Goal: Task Accomplishment & Management: Use online tool/utility

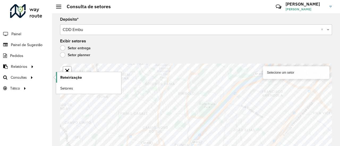
click at [74, 78] on span "Roteirização" at bounding box center [71, 78] width 22 height 6
click at [76, 88] on link "Setores" at bounding box center [88, 88] width 65 height 11
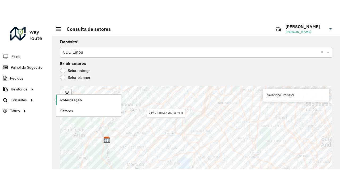
scroll to position [5, 0]
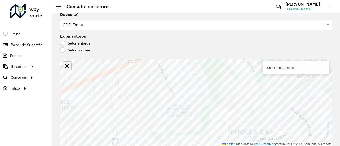
click at [65, 67] on link "Abrir mapa em tela cheia" at bounding box center [67, 66] width 8 height 8
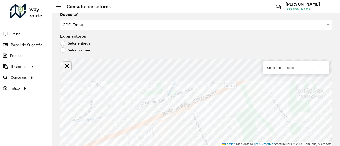
scroll to position [0, 0]
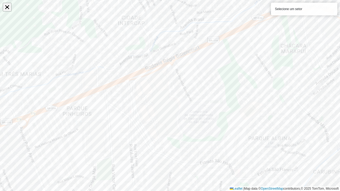
click at [6, 8] on link "Abrir mapa em tela cheia" at bounding box center [7, 7] width 8 height 8
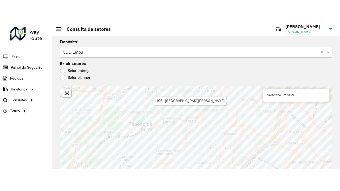
scroll to position [5, 0]
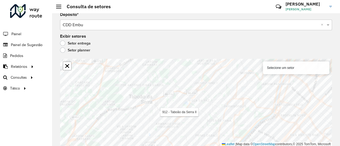
drag, startPoint x: 95, startPoint y: 60, endPoint x: 49, endPoint y: 96, distance: 58.7
click at [49, 96] on div "Roteirizador AmbevTech Painel Painel de Sugestão Pedidos Relatórios Clientes Cl…" at bounding box center [26, 73] width 52 height 146
click at [68, 67] on link "Abrir mapa em tela cheia" at bounding box center [67, 66] width 8 height 8
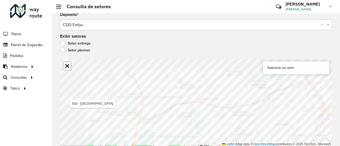
scroll to position [0, 0]
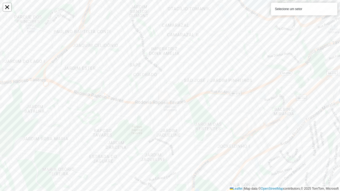
click at [314, 7] on div "Selecione um setor" at bounding box center [304, 9] width 66 height 13
click at [5, 8] on link "Abrir mapa em tela cheia" at bounding box center [7, 7] width 8 height 8
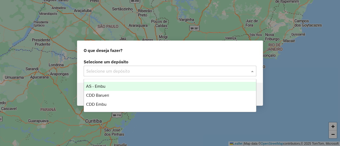
click at [145, 70] on input "text" at bounding box center [164, 71] width 157 height 6
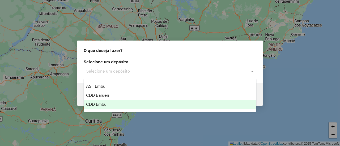
click at [130, 106] on div "CDD Embu" at bounding box center [170, 104] width 172 height 9
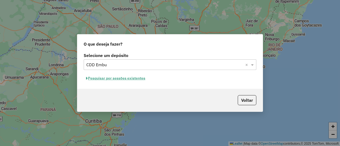
click at [119, 79] on button "Pesquisar por sessões existentes" at bounding box center [116, 78] width 64 height 8
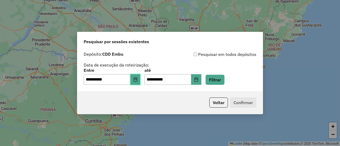
click at [138, 79] on icon "Choose Date" at bounding box center [135, 80] width 4 height 4
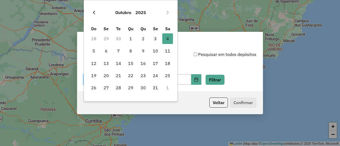
click at [94, 12] on icon "Previous Month" at bounding box center [94, 12] width 4 height 4
click at [165, 63] on span "20" at bounding box center [167, 63] width 11 height 11
type input "**********"
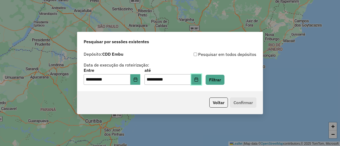
click at [201, 82] on button "Choose Date" at bounding box center [196, 79] width 10 height 11
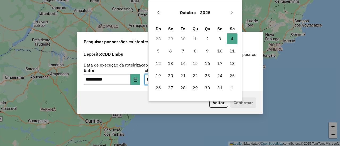
click at [159, 10] on icon "Previous Month" at bounding box center [158, 12] width 4 height 4
click at [230, 63] on span "20" at bounding box center [232, 63] width 11 height 11
type input "**********"
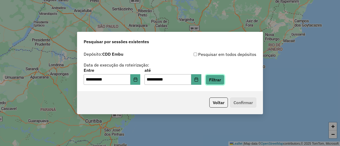
click at [224, 77] on button "Filtrar" at bounding box center [215, 80] width 19 height 10
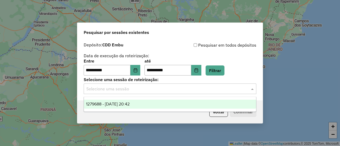
click at [153, 88] on input "text" at bounding box center [164, 89] width 157 height 6
click at [147, 107] on div "1279688 - 20/09/2025 20:42" at bounding box center [170, 104] width 172 height 9
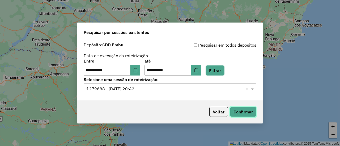
click at [236, 115] on button "Confirmar" at bounding box center [243, 112] width 26 height 10
click at [138, 71] on icon "Choose Date" at bounding box center [135, 70] width 4 height 4
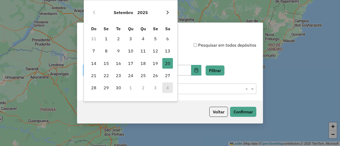
click at [167, 14] on icon "Next Month" at bounding box center [167, 12] width 4 height 4
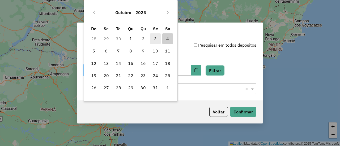
click at [155, 35] on span "3" at bounding box center [155, 38] width 11 height 11
type input "**********"
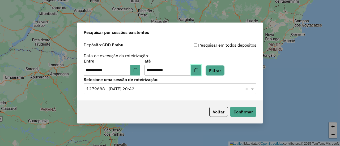
click at [201, 71] on button "Choose Date" at bounding box center [196, 70] width 10 height 11
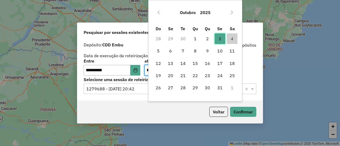
click at [218, 39] on span "3" at bounding box center [220, 38] width 11 height 11
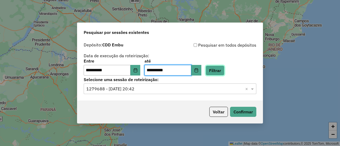
click at [220, 69] on button "Filtrar" at bounding box center [215, 71] width 19 height 10
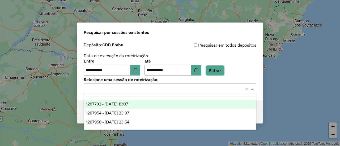
click at [160, 87] on input "text" at bounding box center [164, 89] width 157 height 6
click at [151, 104] on div "1287792 - 03/10/2025 19:07" at bounding box center [170, 104] width 172 height 9
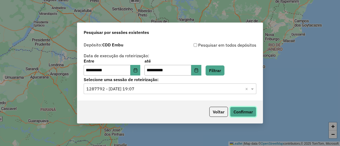
click at [241, 114] on button "Confirmar" at bounding box center [243, 112] width 26 height 10
click at [137, 70] on icon "Choose Date" at bounding box center [135, 70] width 3 height 4
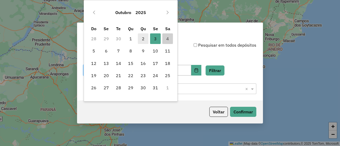
click at [143, 43] on span "2" at bounding box center [143, 38] width 11 height 11
type input "**********"
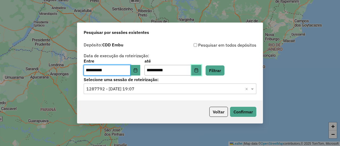
click at [201, 73] on button "Choose Date" at bounding box center [196, 70] width 10 height 11
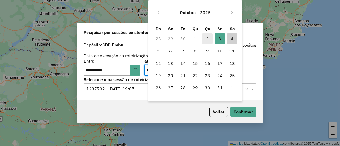
click at [209, 36] on span "2" at bounding box center [207, 38] width 11 height 11
type input "**********"
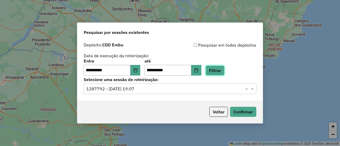
click at [218, 69] on button "Filtrar" at bounding box center [215, 71] width 19 height 10
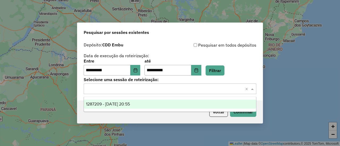
click at [162, 89] on input "text" at bounding box center [164, 89] width 157 height 6
click at [157, 103] on div "1287209 - 02/10/2025 20:55" at bounding box center [170, 104] width 172 height 9
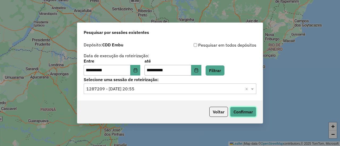
click at [241, 112] on button "Confirmar" at bounding box center [243, 112] width 26 height 10
click at [138, 73] on button "Choose Date" at bounding box center [135, 70] width 10 height 11
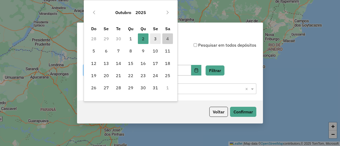
click at [154, 42] on span "3" at bounding box center [155, 38] width 11 height 11
type input "**********"
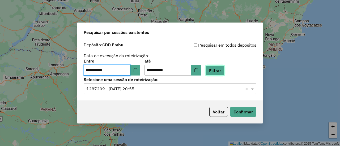
click at [223, 73] on button "Filtrar" at bounding box center [215, 71] width 19 height 10
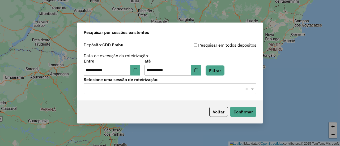
click at [164, 88] on input "text" at bounding box center [164, 89] width 157 height 6
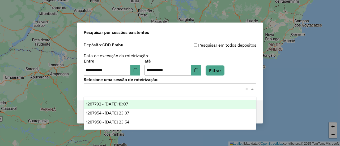
click at [157, 107] on div "1287792 - 03/10/2025 19:07" at bounding box center [170, 104] width 172 height 9
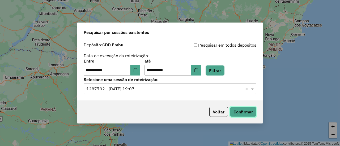
click at [239, 113] on button "Confirmar" at bounding box center [243, 112] width 26 height 10
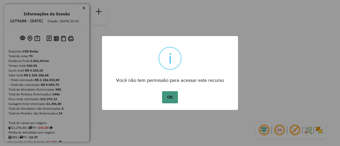
click at [167, 96] on button "OK" at bounding box center [170, 97] width 16 height 12
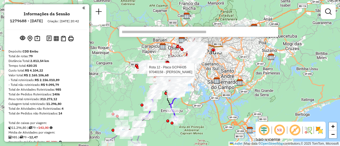
paste input "*****"
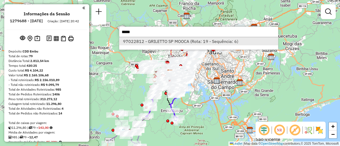
type input "*****"
click at [148, 43] on li "97022812 - GRILETTO SP MOOCA (Rota: 19 - Sequência: 6)" at bounding box center [198, 41] width 159 height 8
select select "**********"
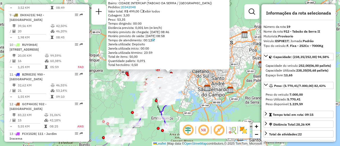
scroll to position [747, 0]
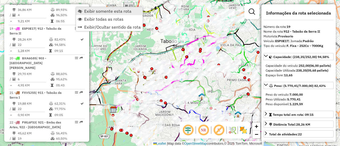
click at [87, 10] on span "Exibir somente esta rota" at bounding box center [107, 11] width 47 height 4
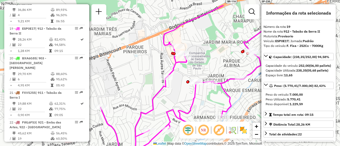
drag, startPoint x: 215, startPoint y: 42, endPoint x: 160, endPoint y: 63, distance: 59.1
click at [160, 63] on div "Janela de atendimento Grade de atendimento Capacidade Transportadoras Veículos …" at bounding box center [170, 73] width 340 height 146
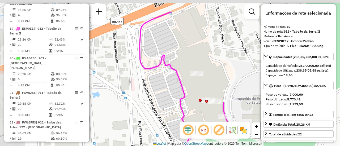
drag, startPoint x: 185, startPoint y: 34, endPoint x: 232, endPoint y: 60, distance: 53.8
click at [232, 60] on div "Janela de atendimento Grade de atendimento Capacidade Transportadoras Veículos …" at bounding box center [170, 73] width 340 height 146
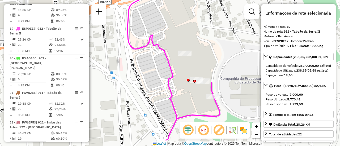
drag, startPoint x: 219, startPoint y: 85, endPoint x: 207, endPoint y: 64, distance: 24.6
click at [207, 64] on div "Janela de atendimento Grade de atendimento Capacidade Transportadoras Veículos …" at bounding box center [170, 73] width 340 height 146
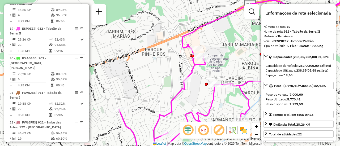
click at [242, 131] on img at bounding box center [243, 130] width 8 height 8
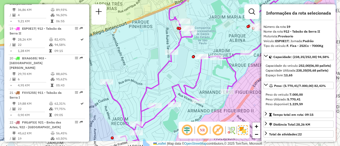
drag, startPoint x: 195, startPoint y: 84, endPoint x: 153, endPoint y: 65, distance: 45.9
click at [153, 65] on div "Janela de atendimento Grade de atendimento Capacidade Transportadoras Veículos …" at bounding box center [170, 73] width 340 height 146
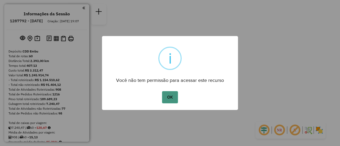
click at [173, 98] on button "OK" at bounding box center [170, 97] width 16 height 12
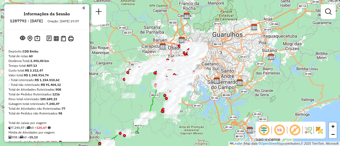
click at [277, 130] on em at bounding box center [279, 130] width 13 height 13
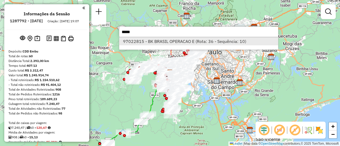
type input "*****"
click at [145, 43] on li "97022815 - BK BRASIL OPERACAO E (Rota: 36 - Sequência: 10)" at bounding box center [198, 41] width 159 height 8
select select "**********"
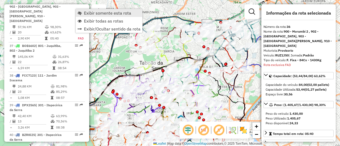
scroll to position [1265, 0]
click at [101, 12] on span "Exibir somente esta rota" at bounding box center [107, 13] width 47 height 4
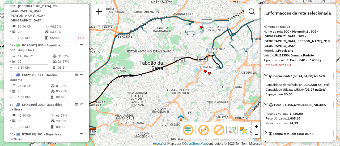
click at [247, 130] on img at bounding box center [243, 130] width 8 height 8
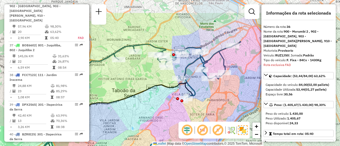
drag, startPoint x: 184, startPoint y: 49, endPoint x: 157, endPoint y: 77, distance: 39.1
click at [157, 77] on div "Janela de atendimento Grade de atendimento Capacidade Transportadoras Veículos …" at bounding box center [170, 73] width 340 height 146
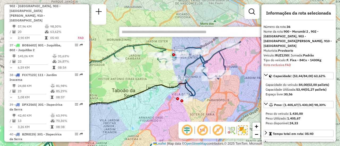
paste input "*****"
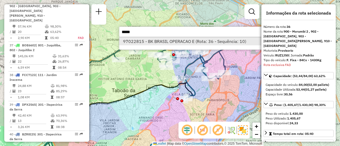
type input "*****"
click at [164, 41] on li "97022815 - BK BRASIL OPERACAO E (Rota: 36 - Sequência: 10)" at bounding box center [198, 41] width 159 height 8
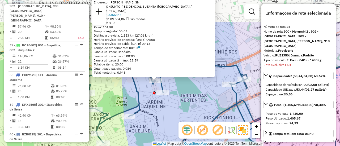
drag, startPoint x: 162, startPoint y: 68, endPoint x: 173, endPoint y: 105, distance: 38.6
click at [173, 105] on div "97022815 - BK BRASIL OPERACAO E Tipo de cliente: 80 - Chopp/VIP (C) Endereço: R…" at bounding box center [170, 73] width 340 height 146
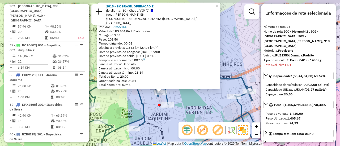
drag, startPoint x: 237, startPoint y: 44, endPoint x: 242, endPoint y: 57, distance: 13.3
click at [242, 57] on div "97022815 - BK BRASIL OPERACAO E Tipo de cliente: 80 - Chopp/VIP (C) Endereço: R…" at bounding box center [170, 73] width 340 height 146
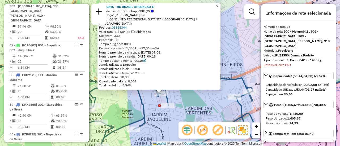
click at [218, 8] on span "×" at bounding box center [217, 6] width 2 height 5
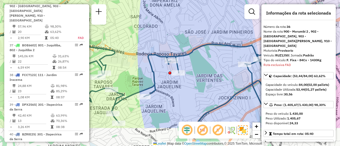
drag, startPoint x: 186, startPoint y: 104, endPoint x: 196, endPoint y: 72, distance: 34.3
click at [196, 72] on div "Janela de atendimento Grade de atendimento Capacidade Transportadoras Veículos …" at bounding box center [170, 73] width 340 height 146
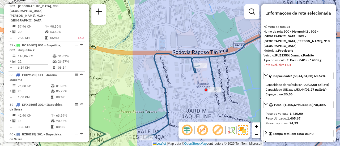
drag, startPoint x: 164, startPoint y: 62, endPoint x: 237, endPoint y: 74, distance: 73.4
click at [237, 74] on div "Janela de atendimento Grade de atendimento Capacidade Transportadoras Veículos …" at bounding box center [170, 73] width 340 height 146
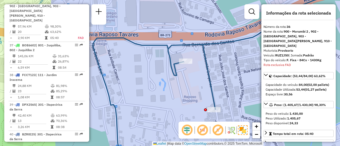
drag, startPoint x: 218, startPoint y: 64, endPoint x: 228, endPoint y: 65, distance: 10.2
click at [228, 65] on div "Janela de atendimento Grade de atendimento Capacidade Transportadoras Veículos …" at bounding box center [170, 73] width 340 height 146
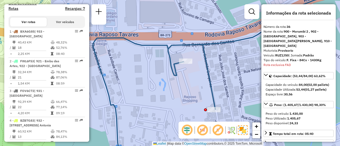
scroll to position [0, 0]
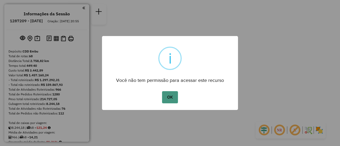
click at [169, 95] on button "OK" at bounding box center [170, 97] width 16 height 12
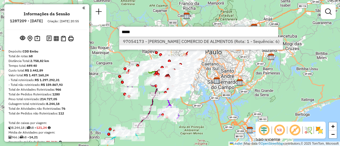
type input "*****"
click at [159, 40] on li "97054173 - CLARA CHAVES COMERCIO DE ALIMENTOS (Rota: 1 - Sequência: 6)" at bounding box center [201, 41] width 164 height 8
select select "**********"
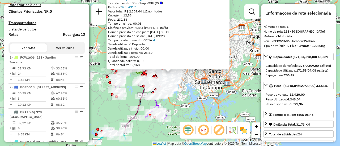
scroll to position [218, 0]
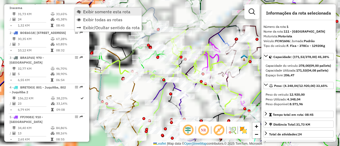
click at [86, 10] on span "Exibir somente esta rota" at bounding box center [106, 12] width 47 height 4
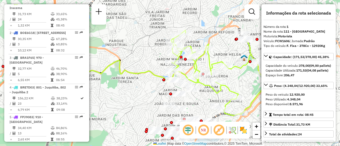
click at [203, 131] on em at bounding box center [203, 130] width 13 height 13
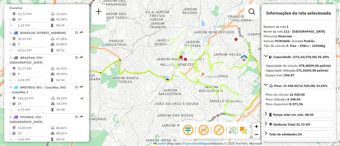
click at [244, 130] on img at bounding box center [243, 130] width 8 height 8
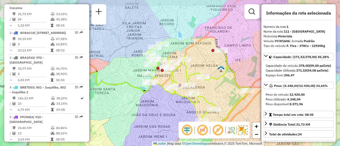
drag, startPoint x: 207, startPoint y: 67, endPoint x: 180, endPoint y: 80, distance: 30.2
click at [180, 80] on icon at bounding box center [198, 84] width 101 height 85
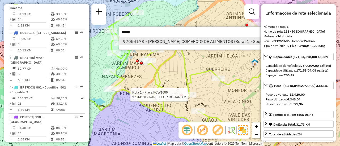
type input "*****"
click at [190, 40] on li "97054173 - CLARA CHAVES COMERCIO DE ALIMENTOS (Rota: 1 - Sequência: 6)" at bounding box center [201, 41] width 164 height 8
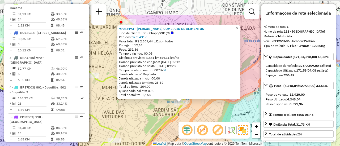
drag, startPoint x: 180, startPoint y: 74, endPoint x: 191, endPoint y: 104, distance: 31.9
click at [191, 104] on div "Rota 1 - Placa FCW1606 97014131 - PANIF FLOR DO JARDIM 97054173 - CLARA CHAVES …" at bounding box center [170, 73] width 340 height 146
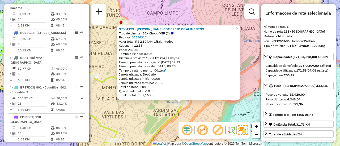
click at [238, 26] on span "×" at bounding box center [237, 28] width 2 height 5
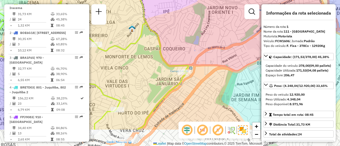
drag, startPoint x: 201, startPoint y: 100, endPoint x: 204, endPoint y: 65, distance: 35.2
click at [204, 65] on div "Rota 1 - Placa FCW1606 97014131 - PANIF FLOR DO JARDIM Janela de atendimento Gr…" at bounding box center [170, 73] width 340 height 146
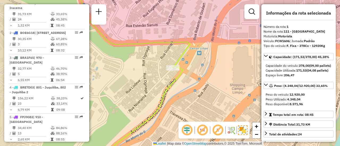
drag, startPoint x: 167, startPoint y: 81, endPoint x: 190, endPoint y: 75, distance: 23.6
click at [190, 75] on div "Rota 1 - Placa FCW1606 97014131 - PANIF FLOR DO JARDIM Janela de atendimento Gr…" at bounding box center [170, 73] width 340 height 146
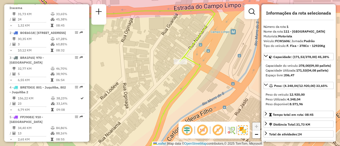
drag, startPoint x: 176, startPoint y: 64, endPoint x: 200, endPoint y: 64, distance: 24.7
click at [200, 64] on icon at bounding box center [123, 74] width 184 height 176
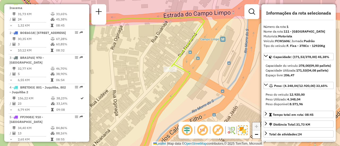
drag, startPoint x: 177, startPoint y: 80, endPoint x: 167, endPoint y: 87, distance: 13.2
click at [167, 87] on div "Rota 1 - Placa FCW1606 97014131 - PANIF FLOR DO JARDIM Janela de atendimento Gr…" at bounding box center [170, 73] width 340 height 146
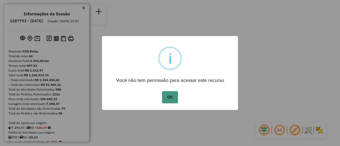
click at [168, 97] on button "OK" at bounding box center [170, 97] width 16 height 12
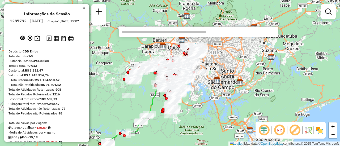
paste input "*****"
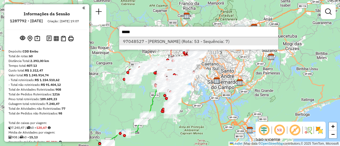
type input "*****"
click at [167, 40] on li "97048527 - [PERSON_NAME] (Rota: 53 - Sequência: 7)" at bounding box center [198, 41] width 159 height 8
select select "**********"
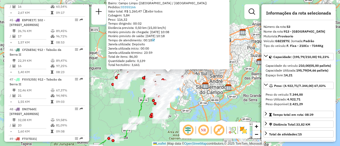
scroll to position [1798, 0]
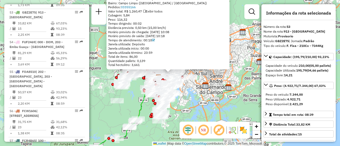
click at [205, 133] on em at bounding box center [203, 130] width 13 height 13
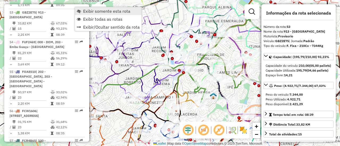
click at [92, 13] on span "Exibir somente esta rota" at bounding box center [106, 11] width 47 height 4
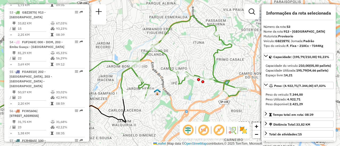
drag, startPoint x: 213, startPoint y: 74, endPoint x: 156, endPoint y: 70, distance: 57.0
click at [156, 70] on div "Janela de atendimento Grade de atendimento Capacidade Transportadoras Veículos …" at bounding box center [170, 73] width 340 height 146
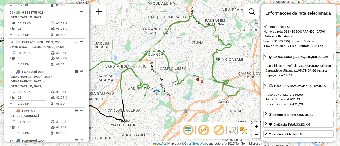
click at [245, 131] on img at bounding box center [243, 130] width 8 height 8
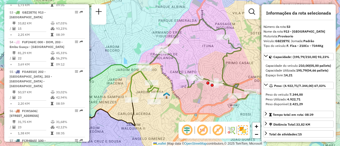
drag, startPoint x: 162, startPoint y: 75, endPoint x: 172, endPoint y: 79, distance: 10.7
click at [172, 79] on div "Janela de atendimento Grade de atendimento Capacidade Transportadoras Veículos …" at bounding box center [170, 73] width 340 height 146
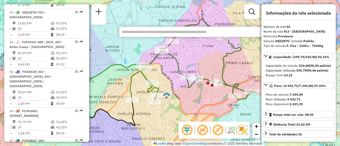
paste input "*****"
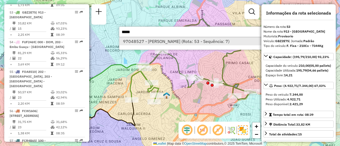
type input "*****"
click at [150, 39] on li "97048527 - [PERSON_NAME] (Rota: 53 - Sequência: 7)" at bounding box center [198, 41] width 159 height 8
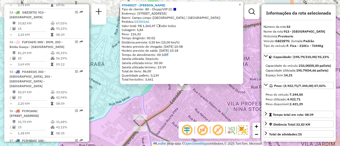
drag, startPoint x: 171, startPoint y: 74, endPoint x: 188, endPoint y: 106, distance: 36.1
click at [188, 106] on div "97048527 - JOHNNY ROCKETS Tipo de cliente: 80 - Chopp/VIP (C) Endereço: [STREET…" at bounding box center [170, 73] width 340 height 146
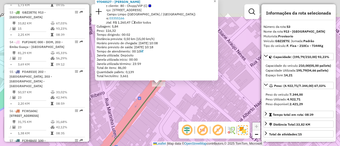
drag, startPoint x: 192, startPoint y: 65, endPoint x: 193, endPoint y: 113, distance: 48.6
click at [193, 113] on div "97048527 - JOHNNY ROCKETS Tipo de cliente: 80 - Chopp/VIP (C) Endereço: [STREET…" at bounding box center [170, 73] width 340 height 146
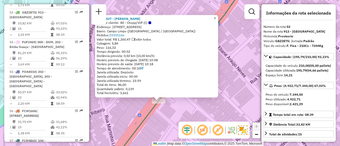
click at [216, 17] on span "×" at bounding box center [215, 18] width 2 height 5
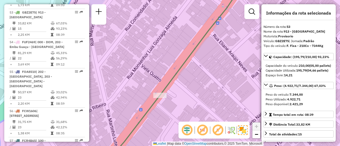
drag, startPoint x: 174, startPoint y: 105, endPoint x: 178, endPoint y: 77, distance: 28.7
click at [178, 77] on div "Janela de atendimento Grade de atendimento Capacidade Transportadoras Veículos …" at bounding box center [170, 73] width 340 height 146
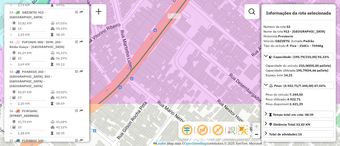
drag, startPoint x: 215, startPoint y: 95, endPoint x: 227, endPoint y: 38, distance: 58.0
click at [227, 38] on div "Janela de atendimento Grade de atendimento Capacidade Transportadoras Veículos …" at bounding box center [170, 73] width 340 height 146
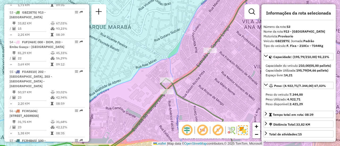
drag, startPoint x: 150, startPoint y: 87, endPoint x: 182, endPoint y: 87, distance: 31.3
click at [182, 87] on div "Janela de atendimento Grade de atendimento Capacidade Transportadoras Veículos …" at bounding box center [170, 73] width 340 height 146
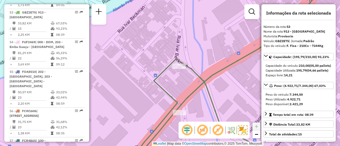
drag, startPoint x: 216, startPoint y: 52, endPoint x: 208, endPoint y: 63, distance: 13.1
click at [208, 63] on div "Janela de atendimento Grade de atendimento Capacidade Transportadoras Veículos …" at bounding box center [170, 73] width 340 height 146
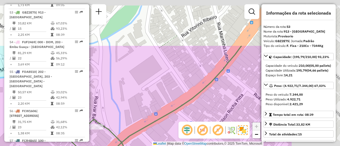
drag, startPoint x: 209, startPoint y: 54, endPoint x: 104, endPoint y: 124, distance: 126.3
click at [104, 124] on div "Janela de atendimento Grade de atendimento Capacidade Transportadoras Veículos …" at bounding box center [170, 73] width 340 height 146
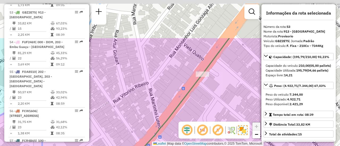
drag, startPoint x: 206, startPoint y: 63, endPoint x: 148, endPoint y: 124, distance: 84.5
click at [148, 124] on icon at bounding box center [116, 126] width 226 height 176
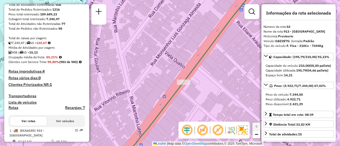
scroll to position [0, 0]
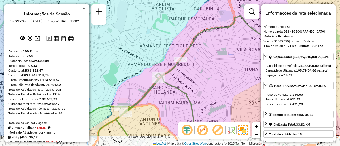
drag, startPoint x: 171, startPoint y: 105, endPoint x: 198, endPoint y: 80, distance: 36.9
click at [198, 80] on div "Janela de atendimento Grade de atendimento Capacidade Transportadoras Veículos …" at bounding box center [170, 73] width 340 height 146
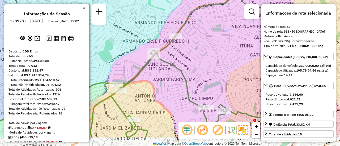
drag, startPoint x: 194, startPoint y: 74, endPoint x: 188, endPoint y: 50, distance: 25.0
click at [188, 50] on div "Janela de atendimento Grade de atendimento Capacidade Transportadoras Veículos …" at bounding box center [170, 73] width 340 height 146
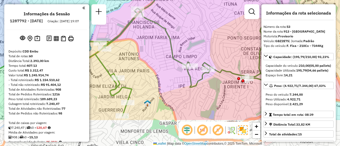
drag, startPoint x: 220, startPoint y: 99, endPoint x: 202, endPoint y: 54, distance: 48.4
click at [202, 54] on div "Janela de atendimento Grade de atendimento Capacidade Transportadoras Veículos …" at bounding box center [170, 73] width 340 height 146
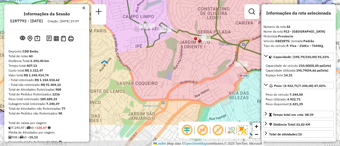
drag, startPoint x: 230, startPoint y: 108, endPoint x: 187, endPoint y: 71, distance: 56.7
click at [187, 71] on div "Janela de atendimento Grade de atendimento Capacidade Transportadoras Veículos …" at bounding box center [170, 73] width 340 height 146
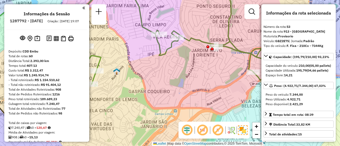
drag, startPoint x: 158, startPoint y: 59, endPoint x: 172, endPoint y: 69, distance: 17.0
click at [172, 69] on div "Janela de atendimento Grade de atendimento Capacidade Transportadoras Veículos …" at bounding box center [170, 73] width 340 height 146
